Goal: Answer question/provide support: Share knowledge or assist other users

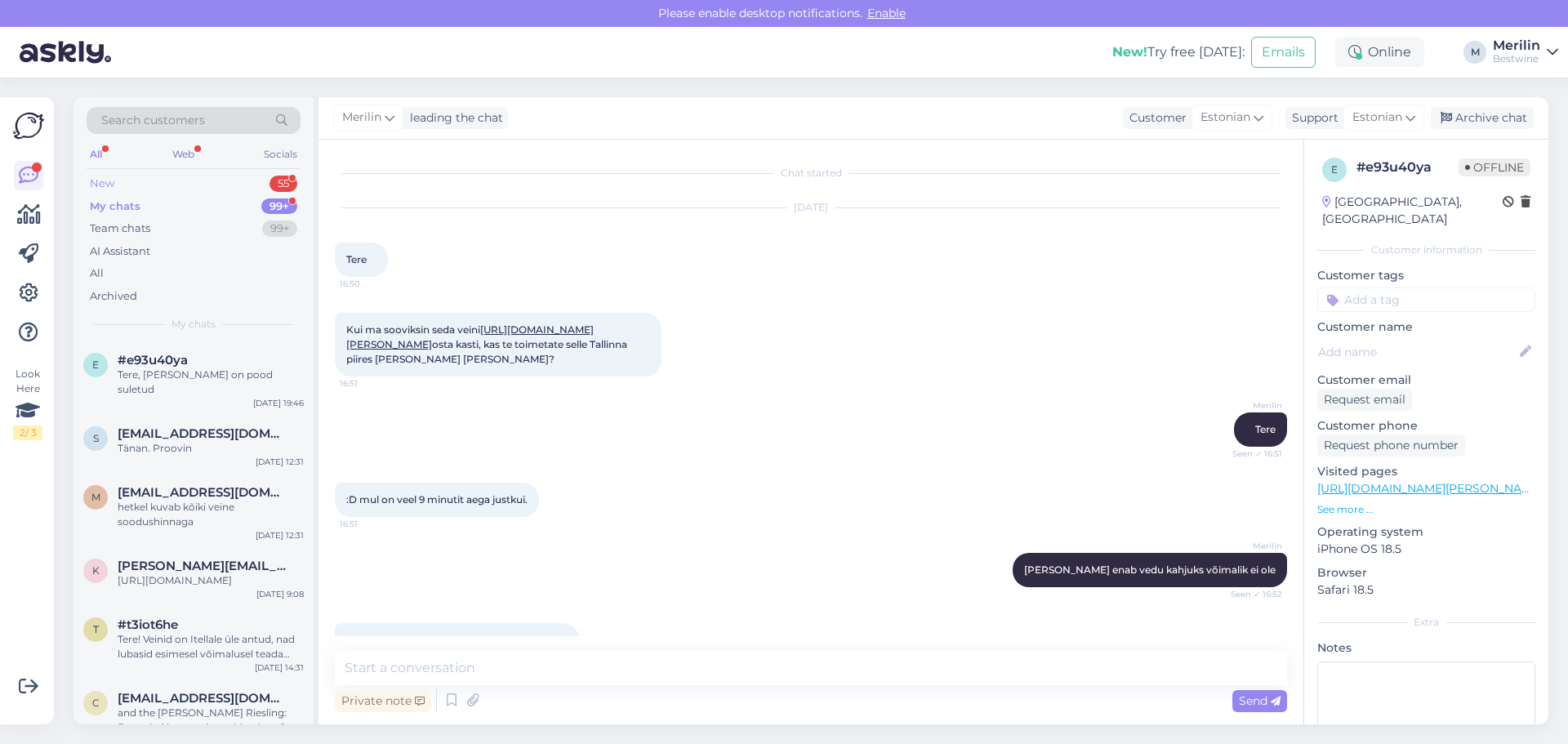
scroll to position [524, 0]
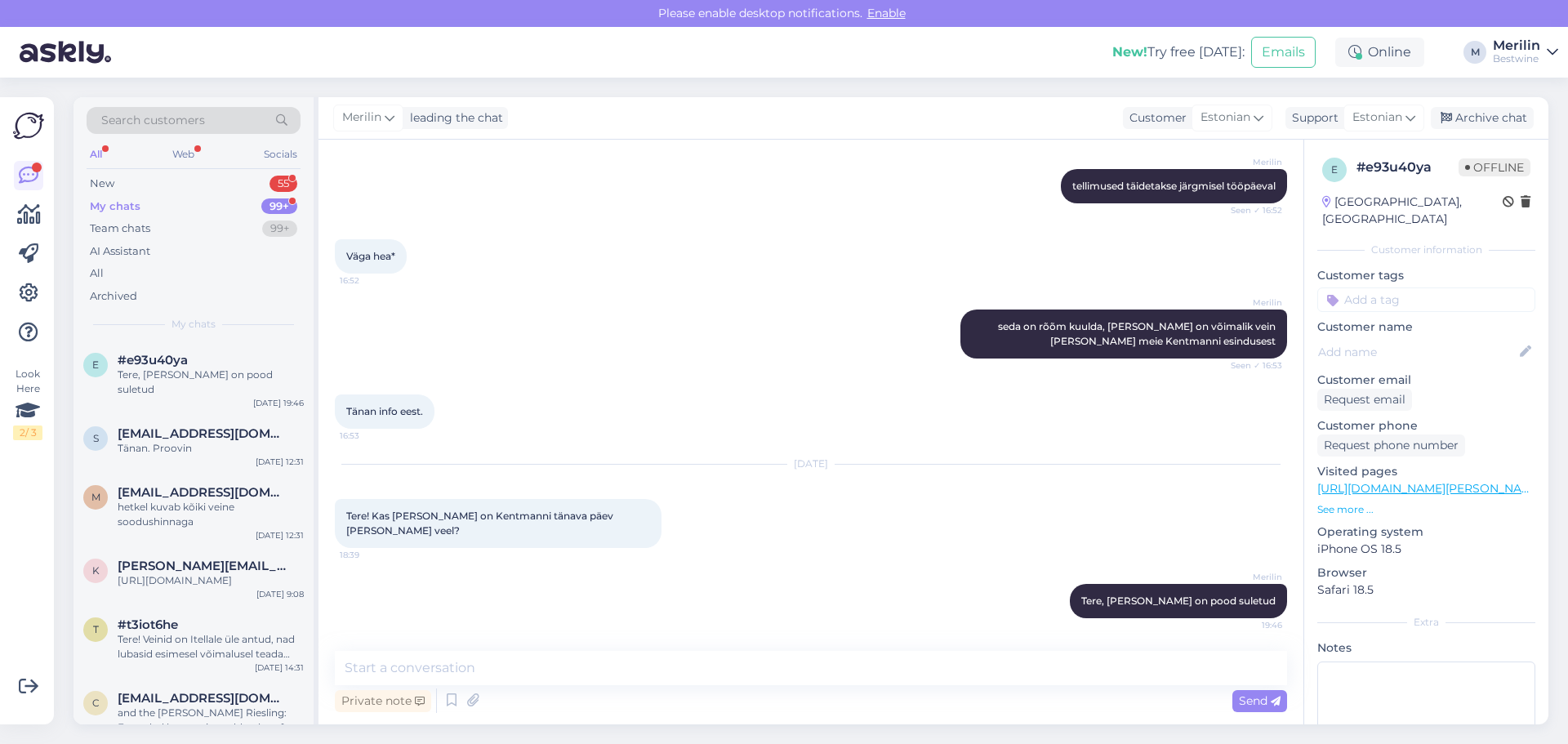
click at [111, 200] on div "My chats" at bounding box center [115, 206] width 51 height 16
click at [167, 362] on span "#e93u40ya" at bounding box center [153, 360] width 71 height 14
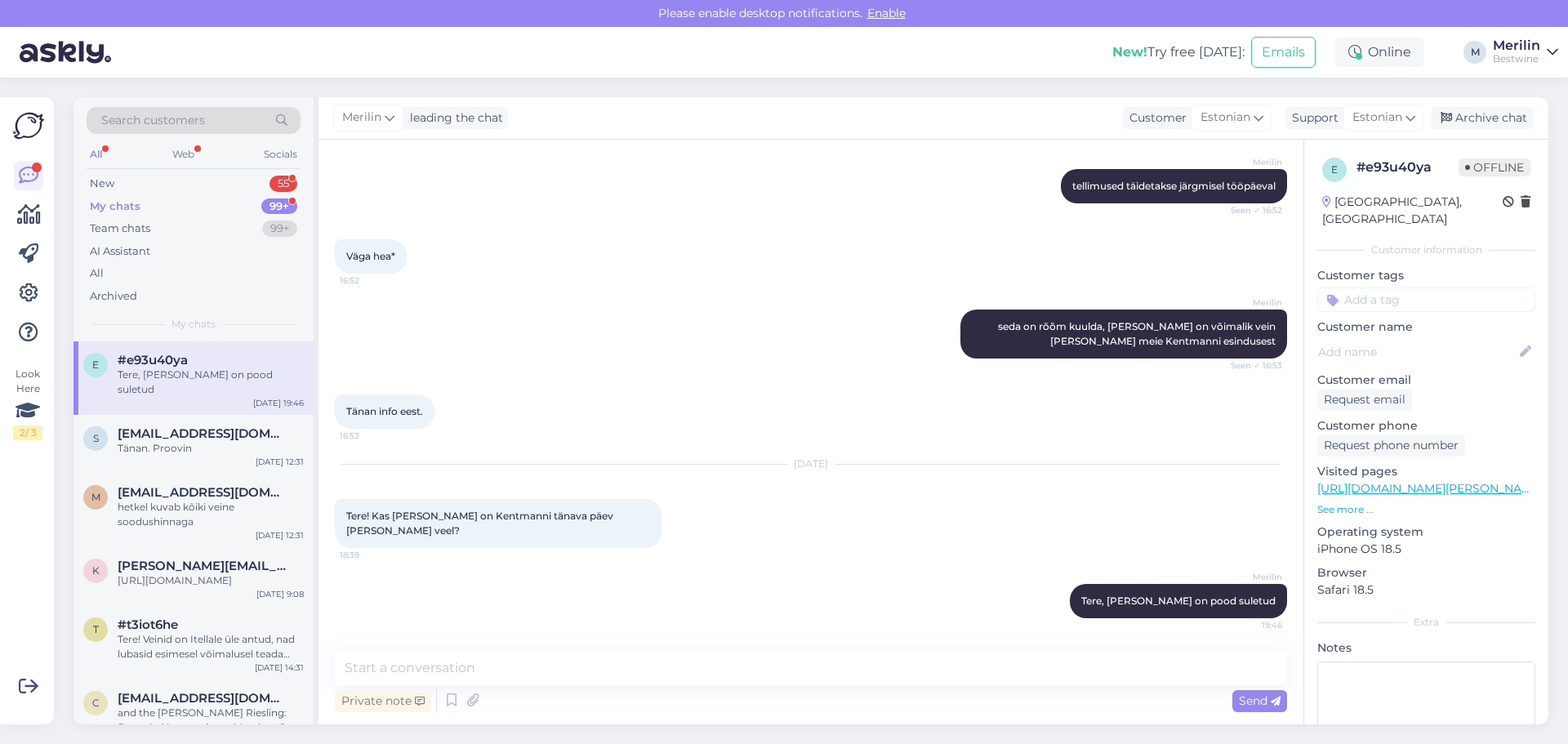
click at [133, 205] on div "My chats" at bounding box center [115, 206] width 51 height 16
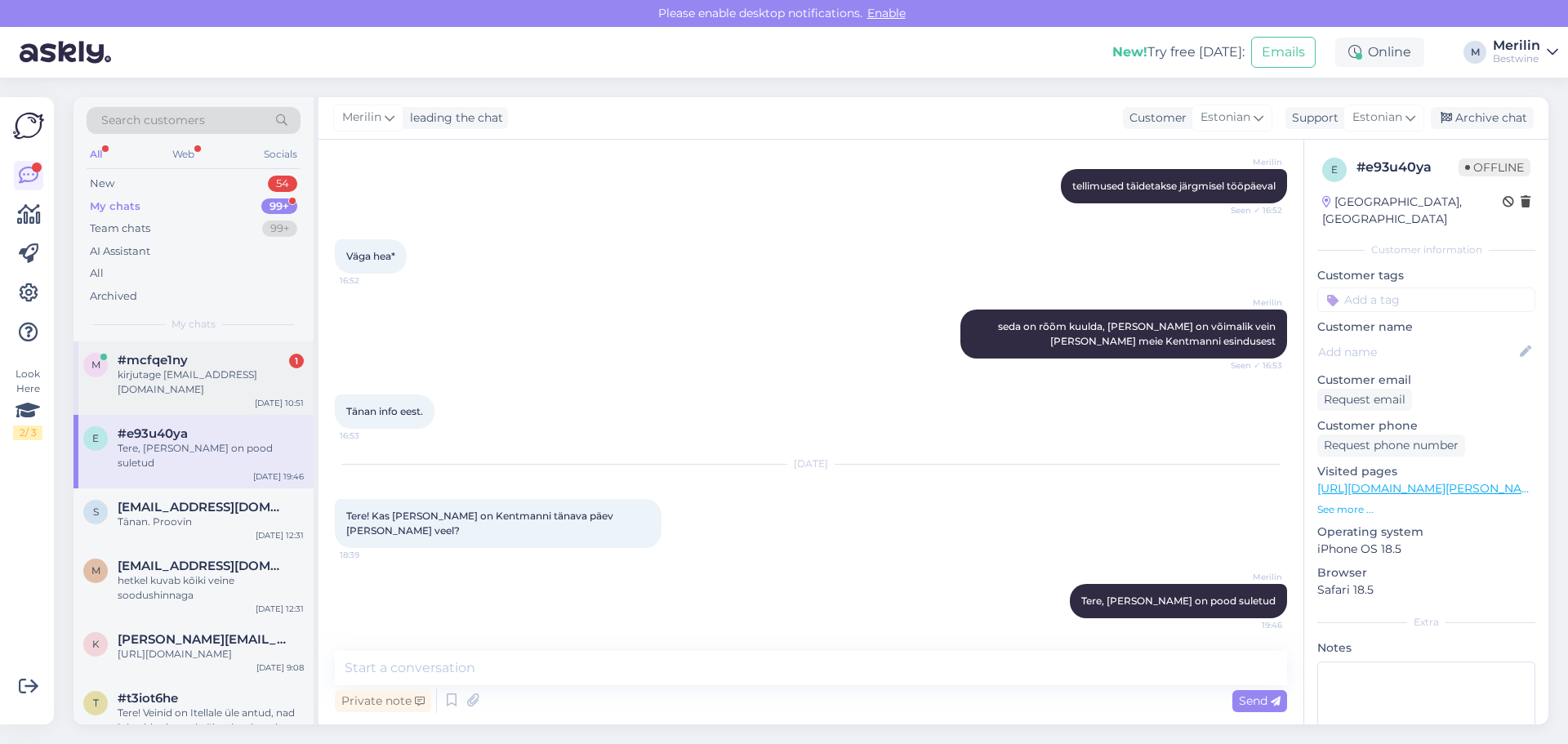
click at [163, 383] on div "kirjutage [EMAIL_ADDRESS][DOMAIN_NAME]" at bounding box center [211, 382] width 186 height 29
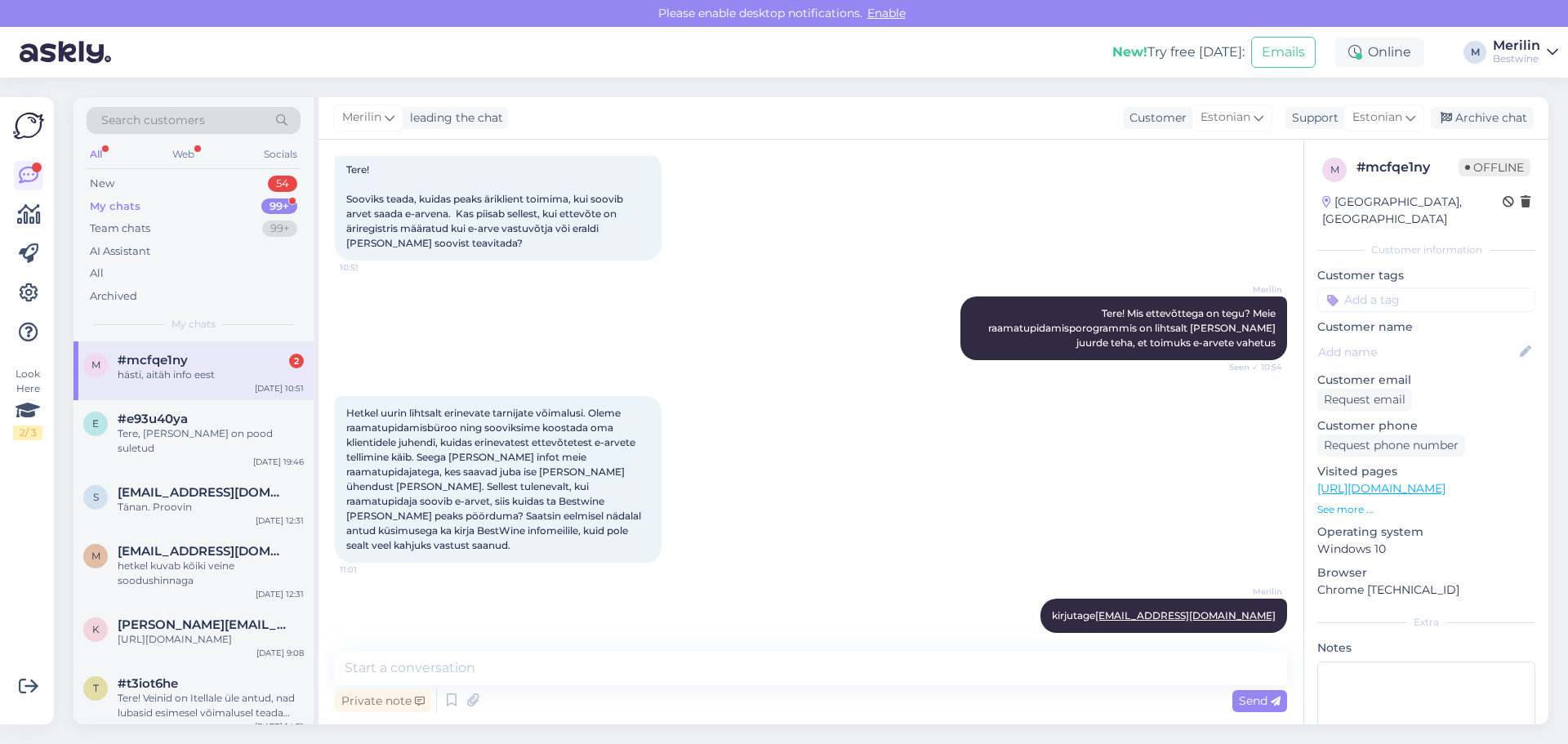
scroll to position [160, 0]
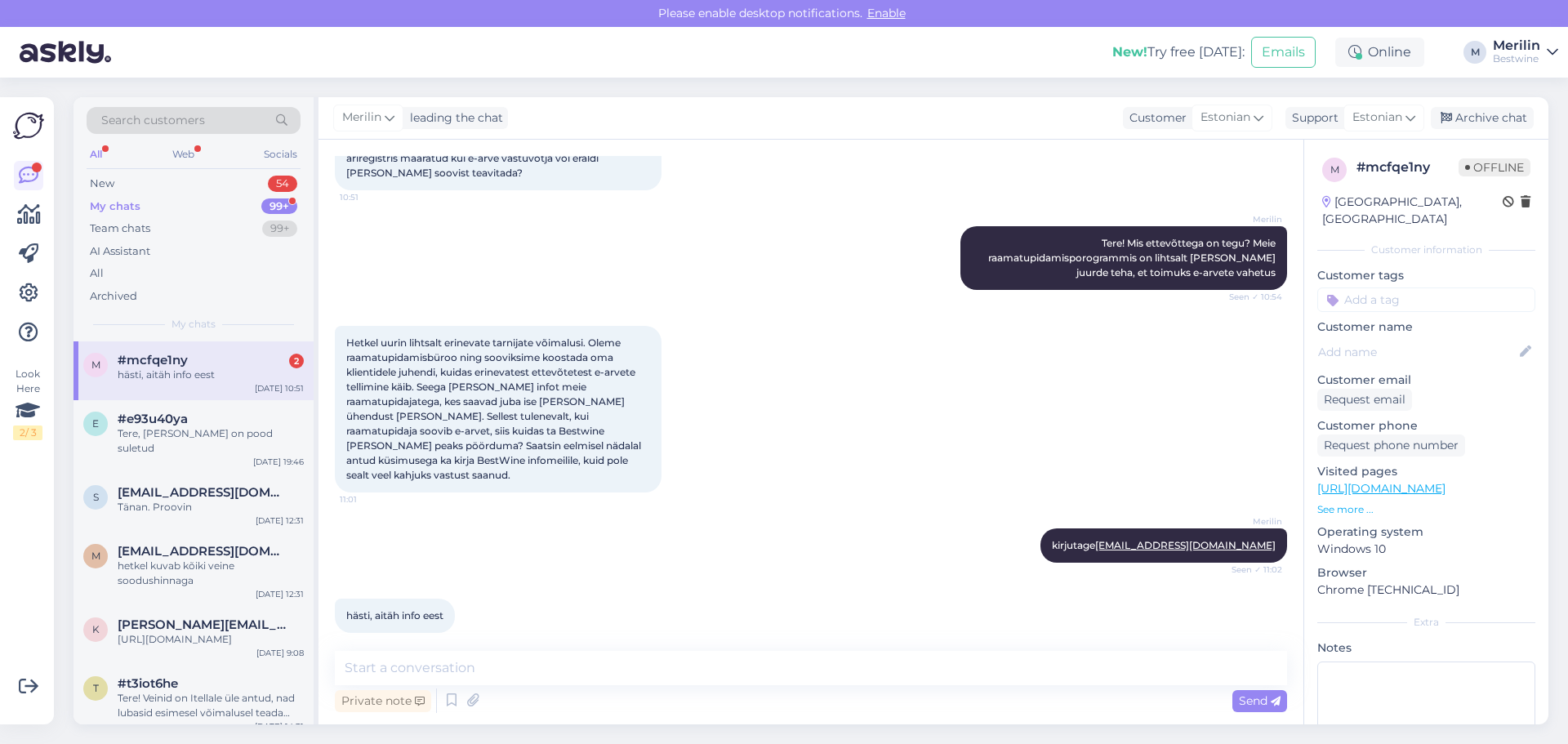
click at [206, 366] on div "#mcfqe1ny 2" at bounding box center [211, 360] width 186 height 14
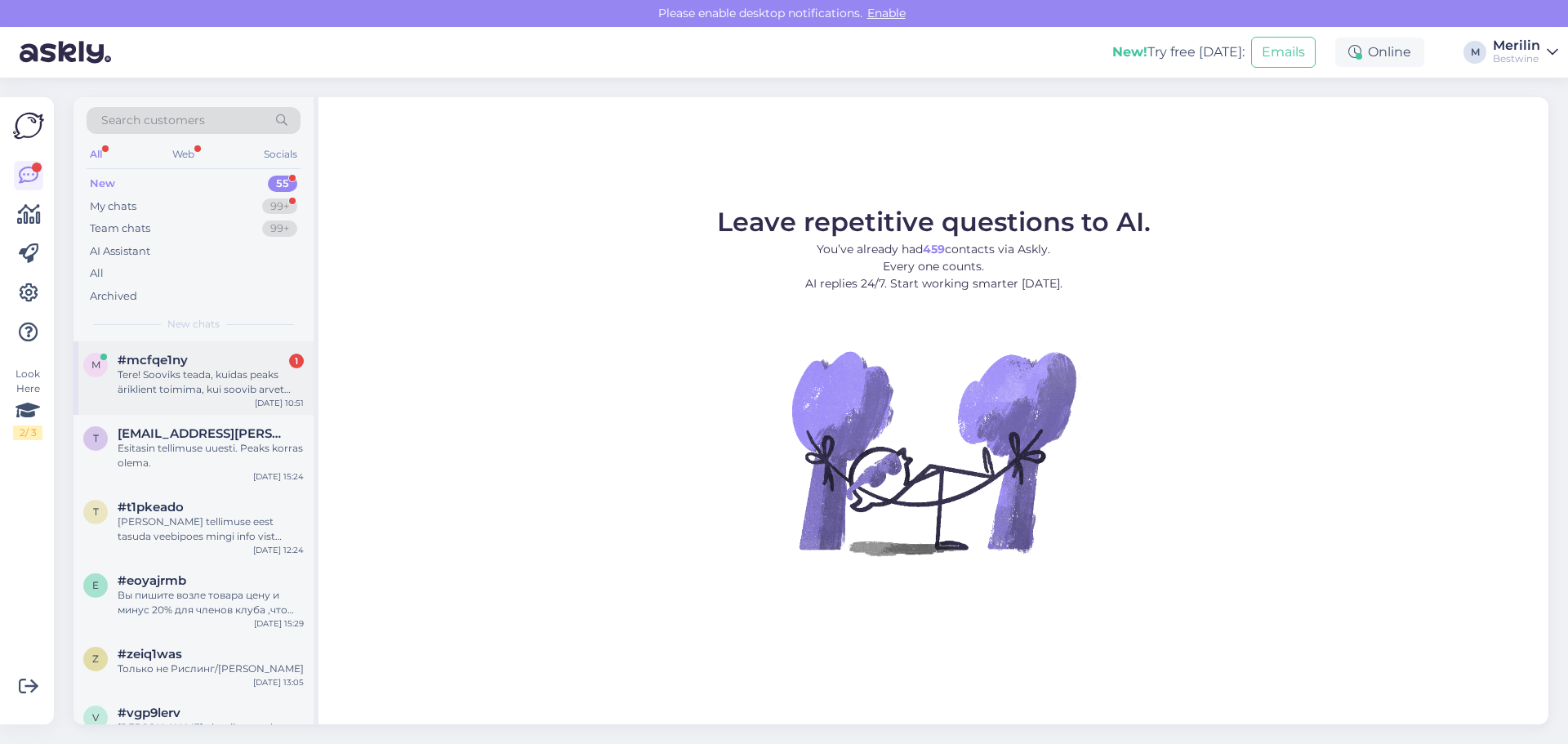
click at [210, 371] on div "Tere! Sooviks teada, kuidas peaks äriklient toimima, kui soovib arvet saada e-a…" at bounding box center [211, 382] width 186 height 29
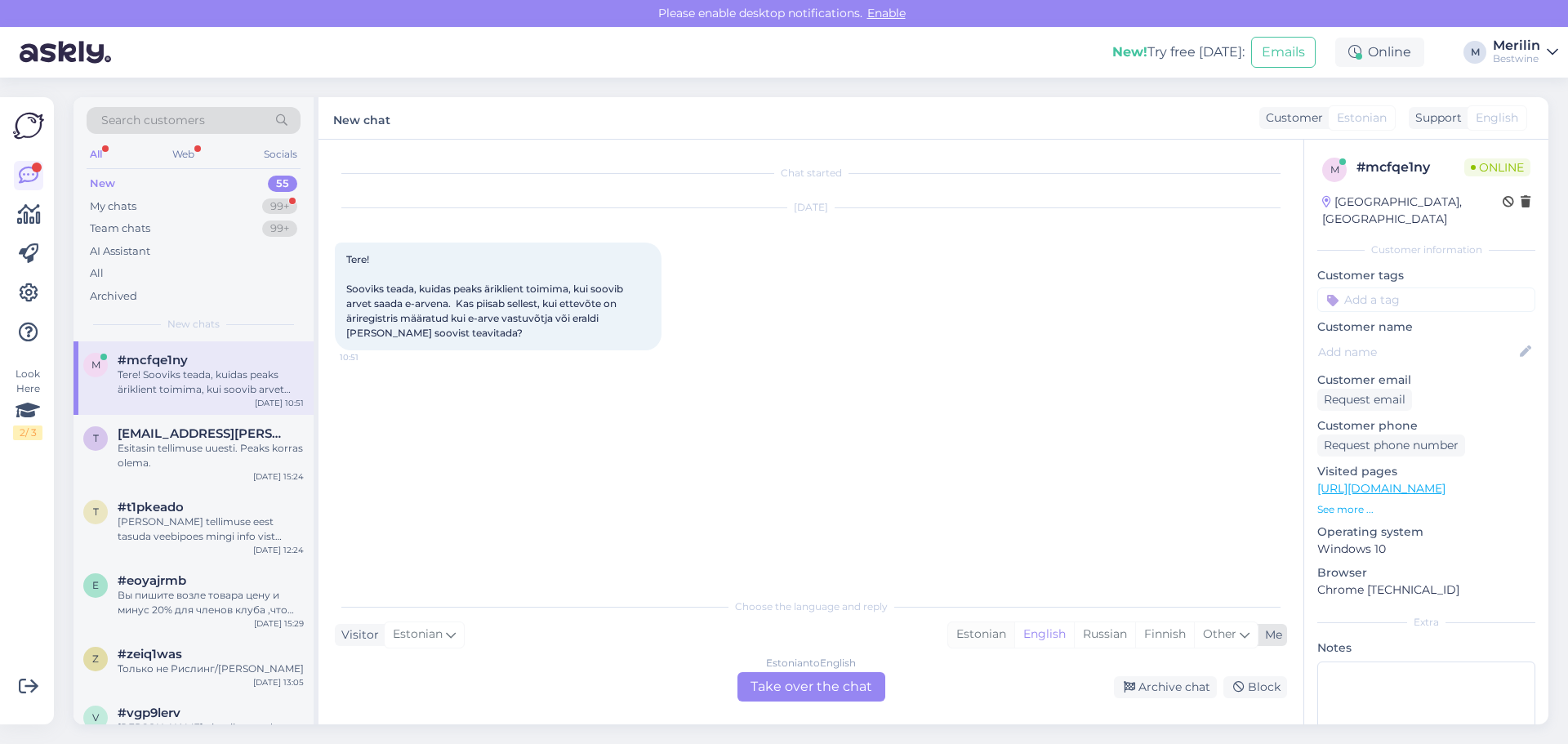
click at [965, 634] on div "Estonian" at bounding box center [980, 634] width 66 height 24
click at [839, 688] on div "Estonian to Estonian Take over the chat" at bounding box center [810, 686] width 148 height 29
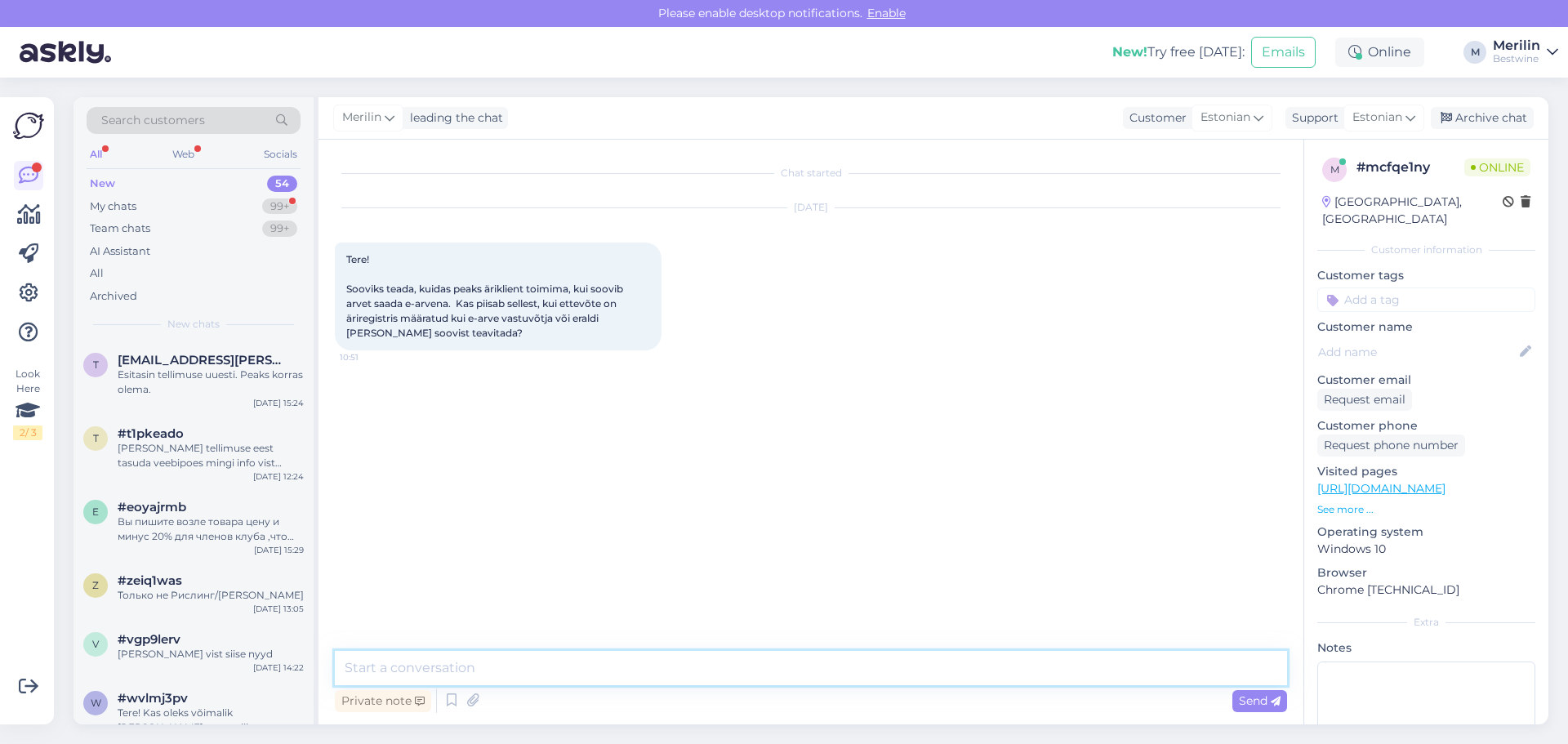
click at [487, 663] on textarea at bounding box center [811, 668] width 952 height 34
click at [945, 665] on textarea "Tere! Mis ettevõttega on tegu? Meie raamatupidamisporogrammis on lihtsalt [PERS…" at bounding box center [811, 668] width 952 height 34
click at [952, 664] on textarea "Tere! Mis ettevõttega on tegu? Meie raamatupidamisporogrammis on lihtsalt [PERS…" at bounding box center [811, 668] width 952 height 34
type textarea "Tere! Mis ettevõttega on tegu? Meie raamatupidamisporogrammis on lihtsalt [PERS…"
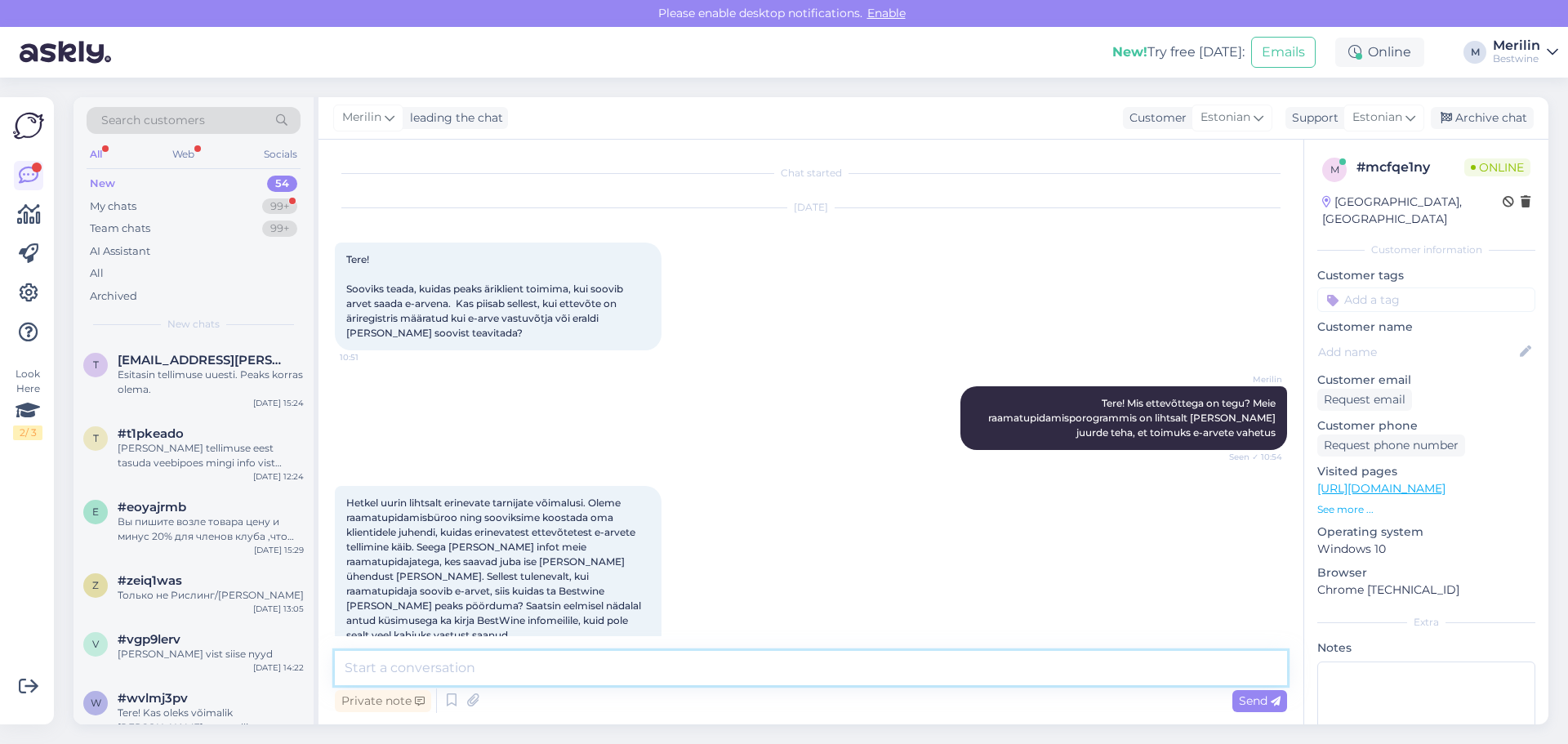
scroll to position [20, 0]
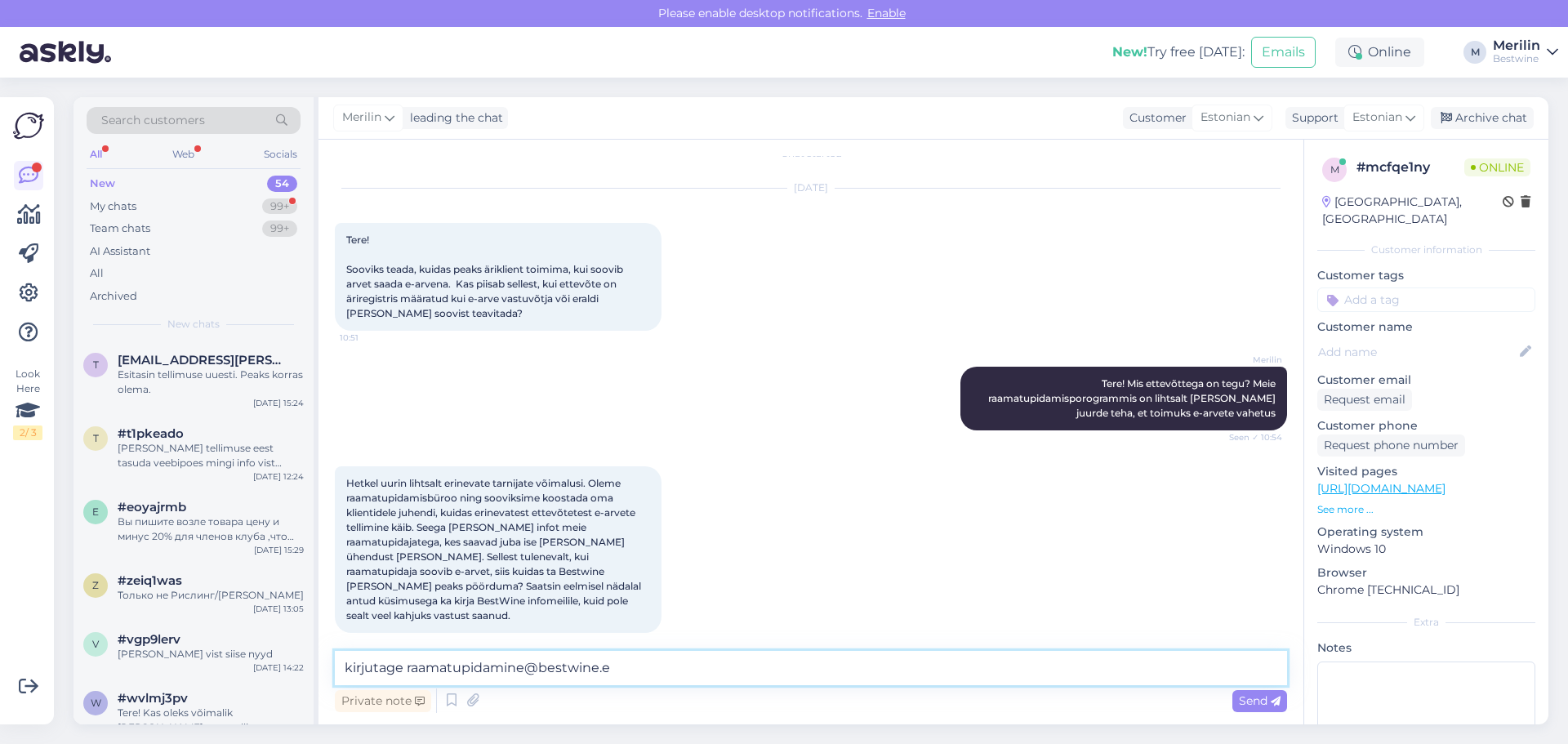
type textarea "kirjutage [EMAIL_ADDRESS][DOMAIN_NAME]"
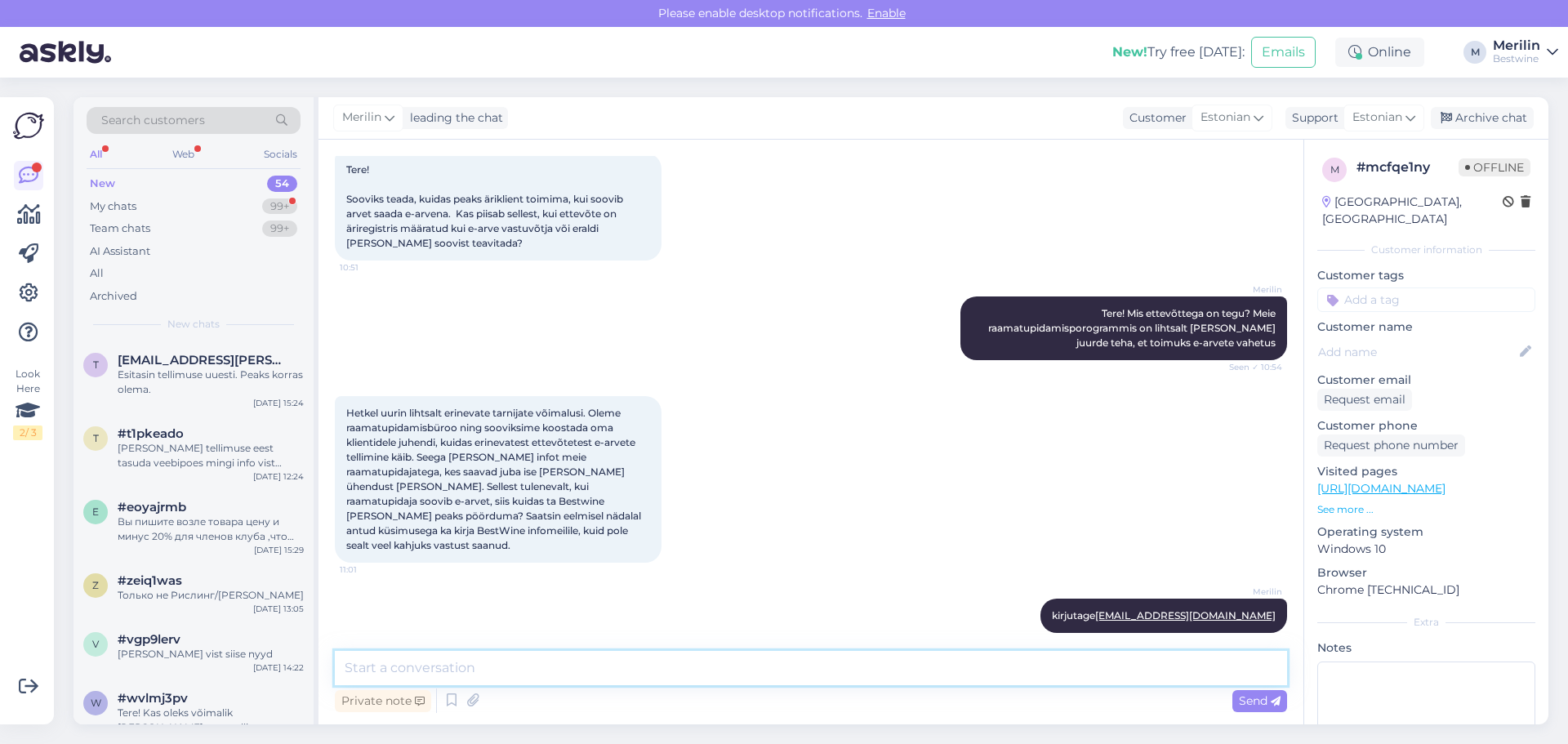
scroll to position [160, 0]
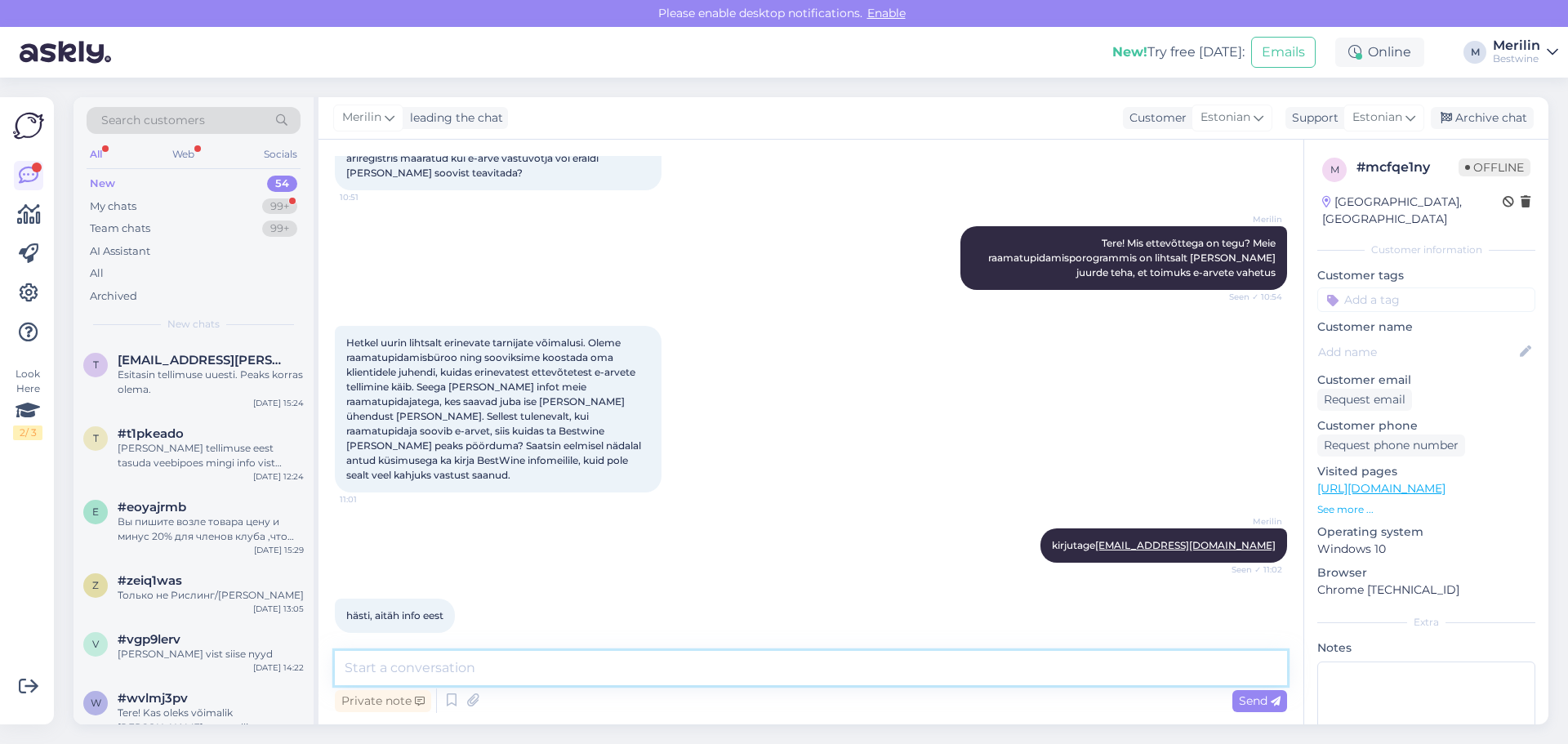
click at [520, 671] on textarea at bounding box center [811, 668] width 952 height 34
